Goal: Check status: Check status

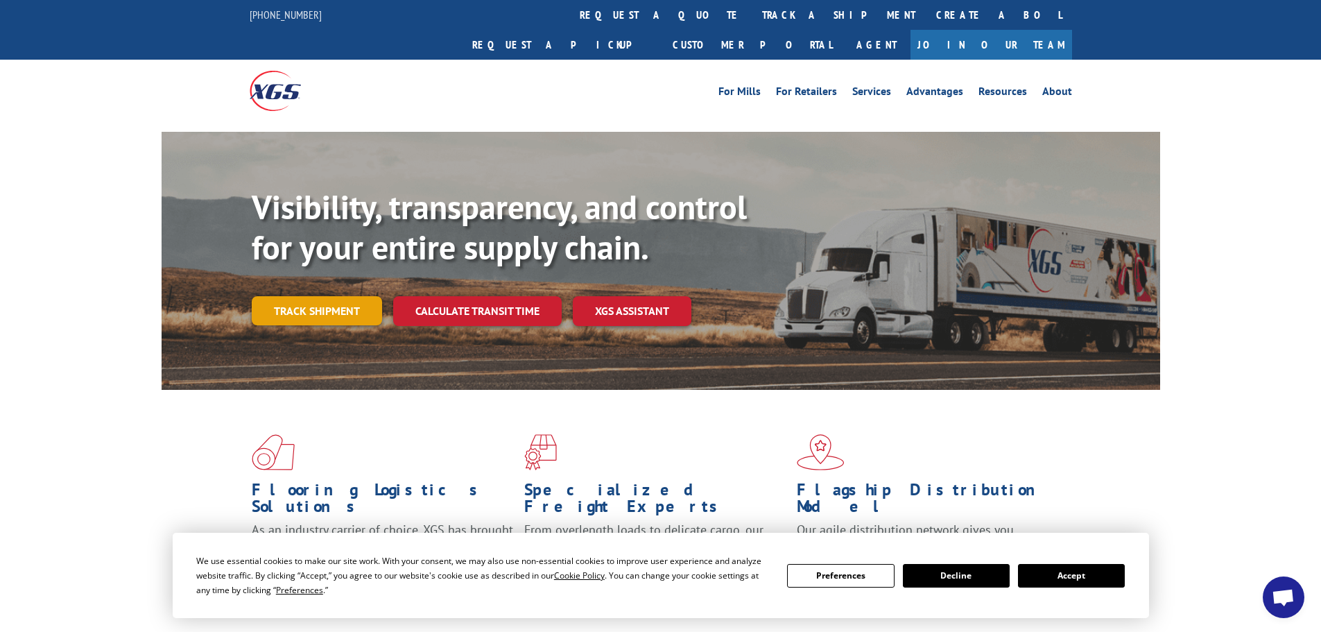
click at [309, 296] on link "Track shipment" at bounding box center [317, 310] width 130 height 29
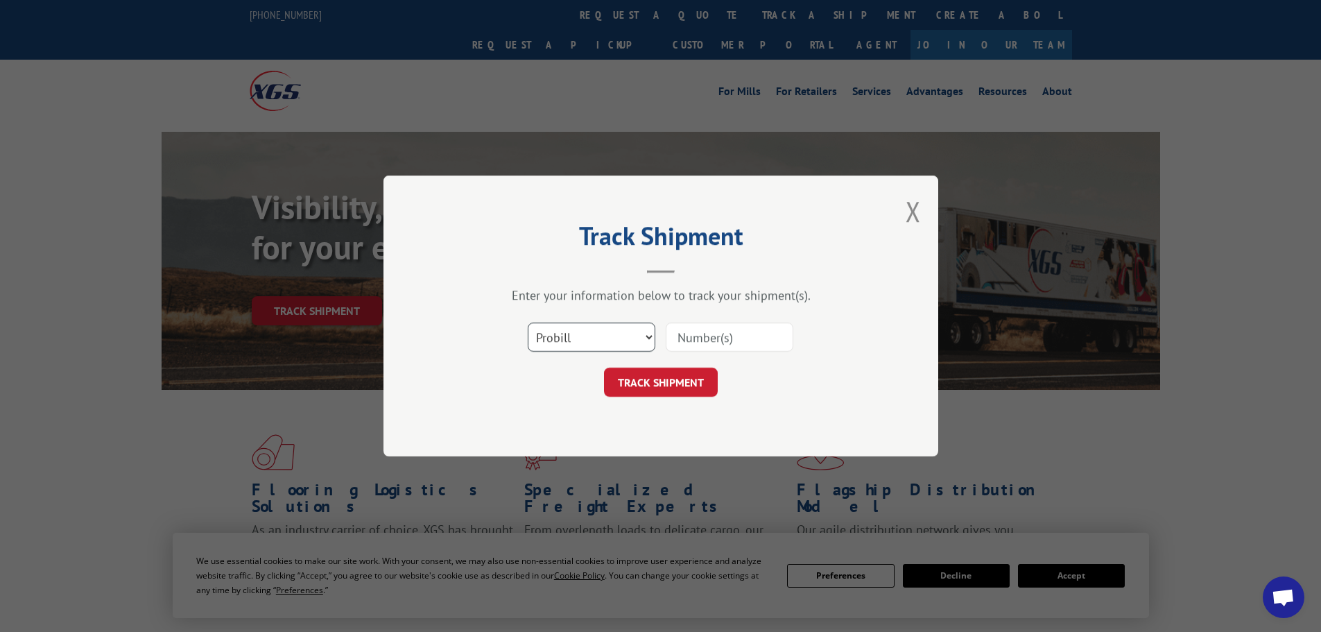
click at [575, 325] on select "Select category... Probill BOL PO" at bounding box center [592, 337] width 128 height 29
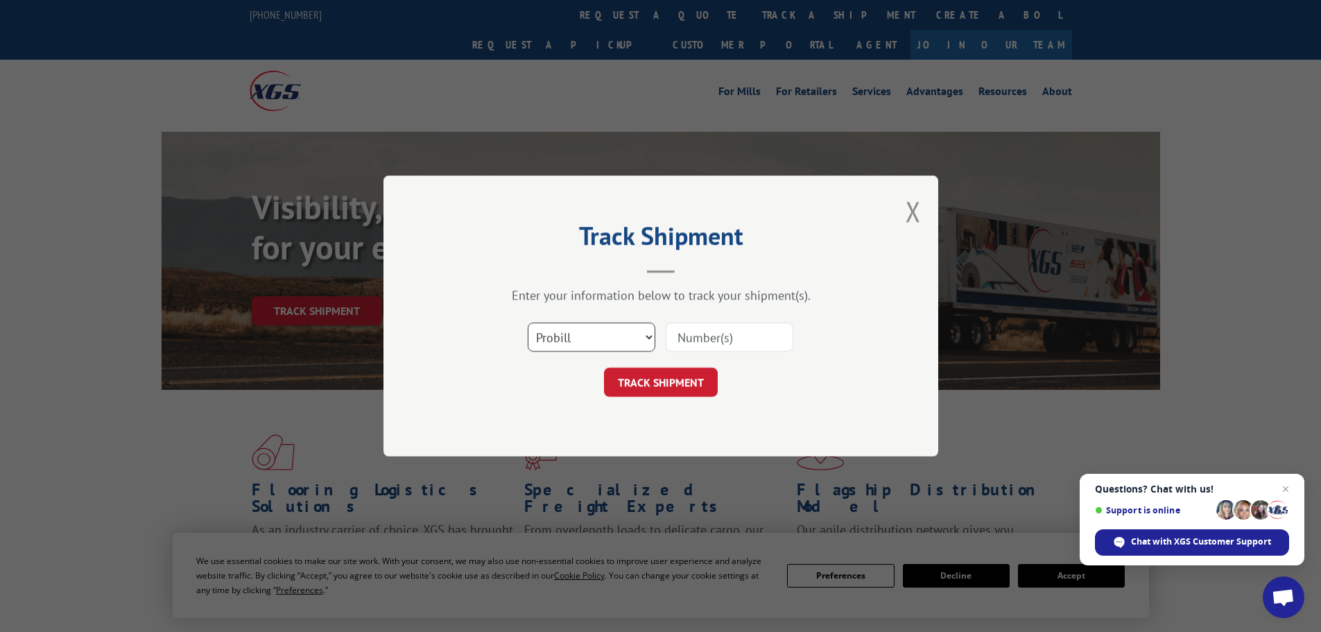
select select "bol"
click at [528, 323] on select "Select category... Probill BOL PO" at bounding box center [592, 337] width 128 height 29
click at [687, 334] on input at bounding box center [730, 337] width 128 height 29
paste input "7080767"
type input "7080767"
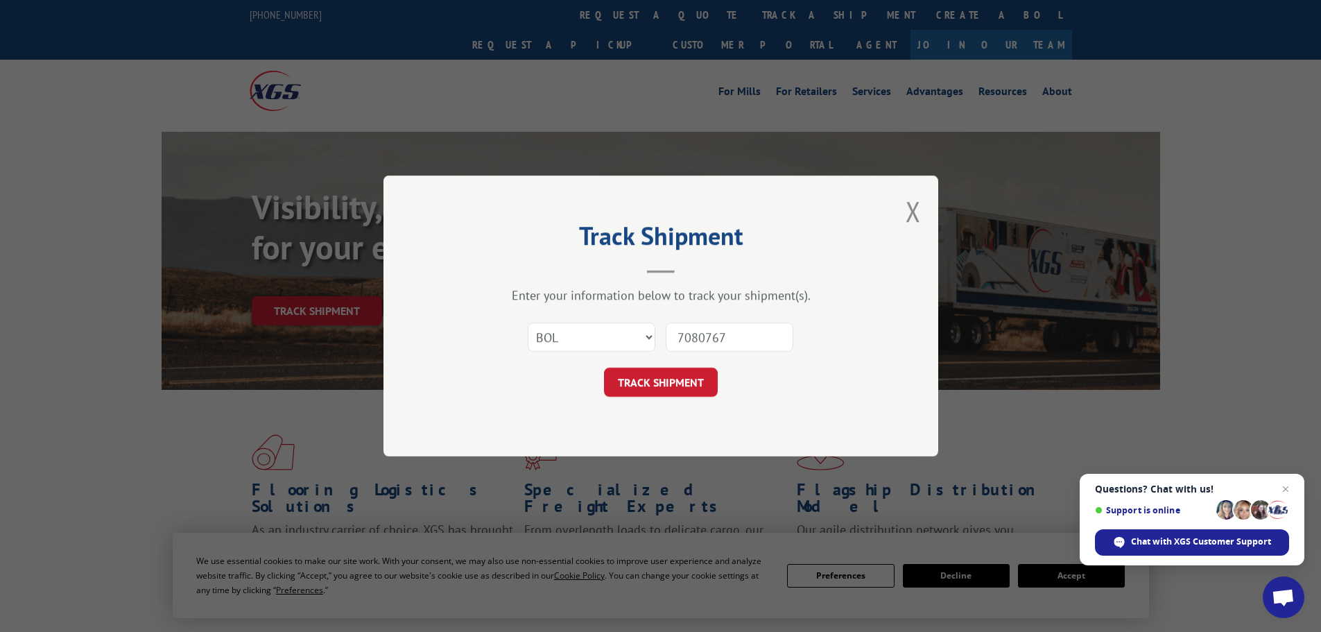
click at [662, 378] on button "TRACK SHIPMENT" at bounding box center [661, 382] width 114 height 29
